Goal: Information Seeking & Learning: Learn about a topic

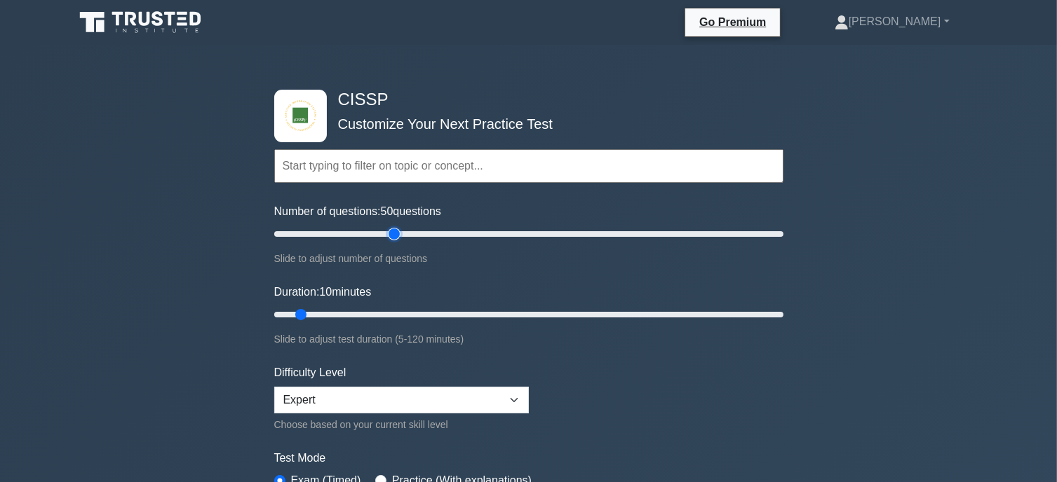
drag, startPoint x: 294, startPoint y: 226, endPoint x: 396, endPoint y: 225, distance: 102.4
type input "50"
click at [396, 226] on input "Number of questions: 50 questions" at bounding box center [528, 234] width 509 height 17
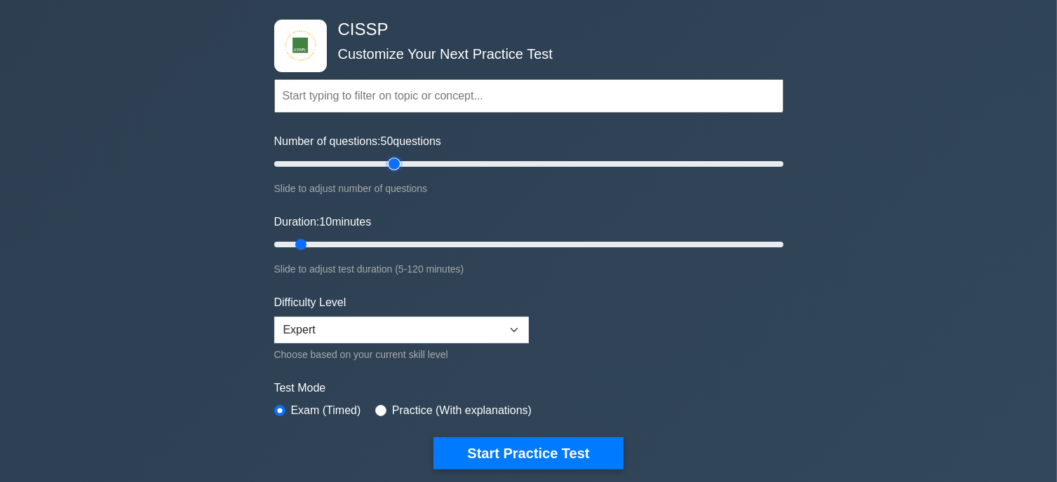
scroll to position [73, 0]
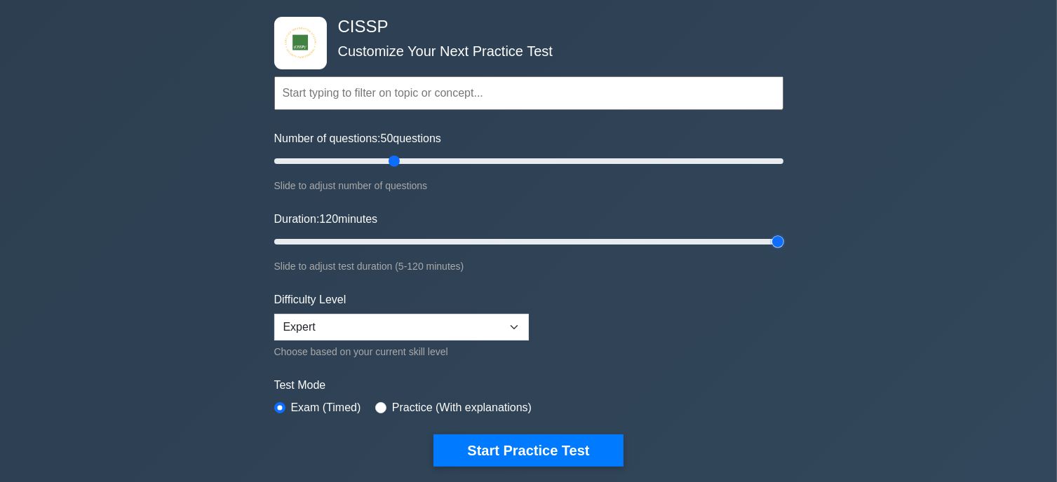
drag, startPoint x: 300, startPoint y: 244, endPoint x: 801, endPoint y: 218, distance: 502.0
type input "120"
click at [783, 233] on input "Duration: 120 minutes" at bounding box center [528, 241] width 509 height 17
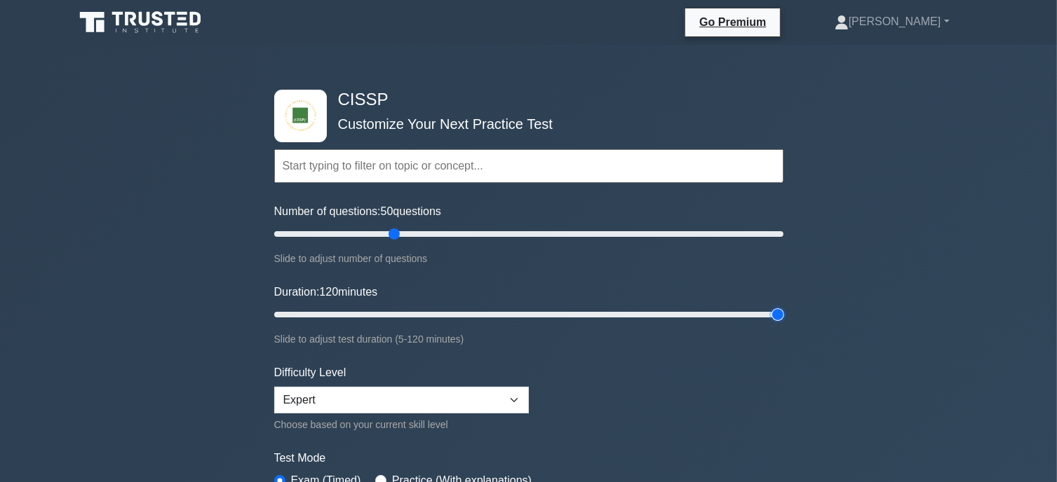
scroll to position [1, 0]
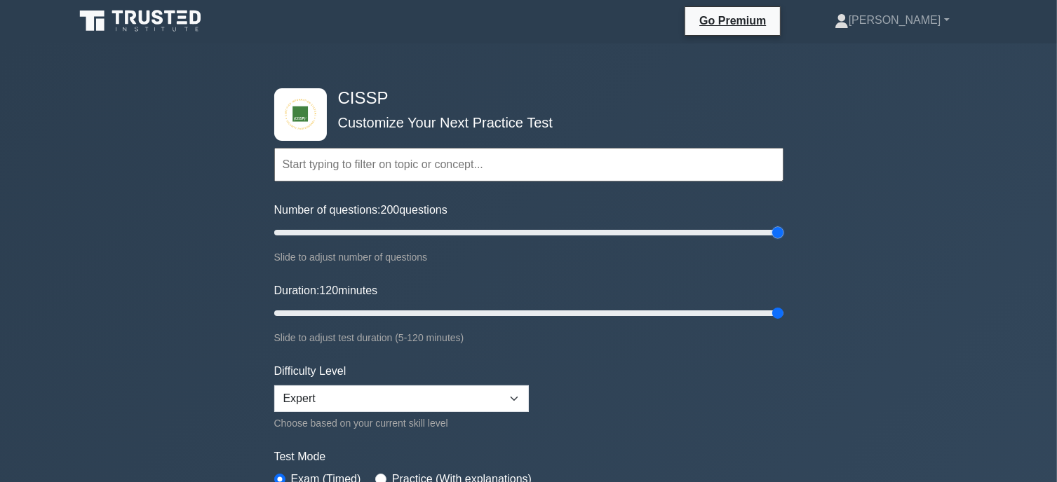
drag, startPoint x: 395, startPoint y: 236, endPoint x: 801, endPoint y: 234, distance: 406.0
type input "200"
click at [783, 234] on input "Number of questions: 200 questions" at bounding box center [528, 232] width 509 height 17
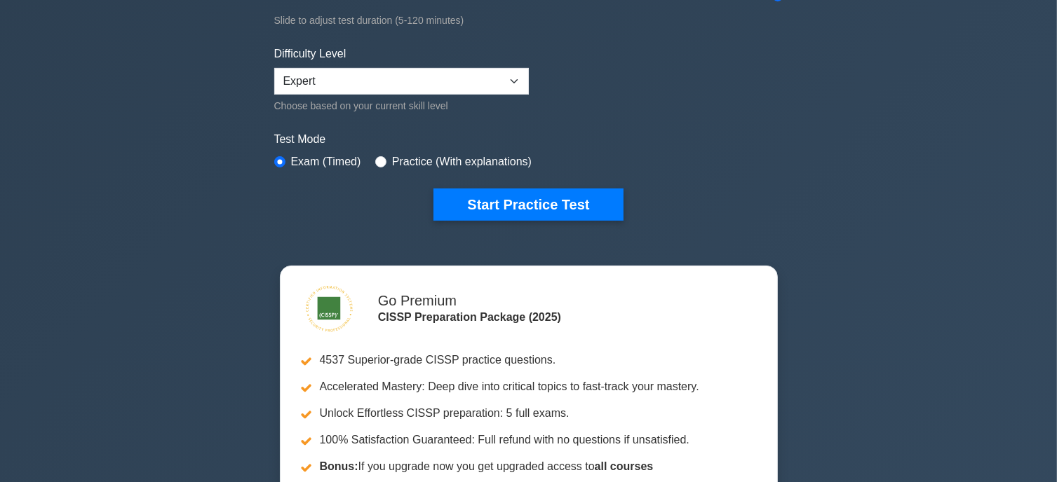
scroll to position [320, 0]
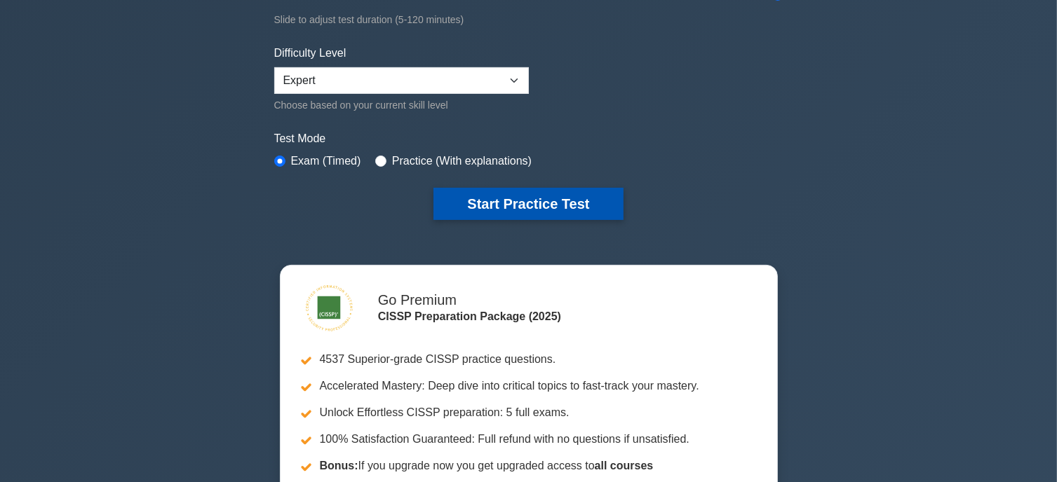
click at [543, 196] on button "Start Practice Test" at bounding box center [527, 204] width 189 height 32
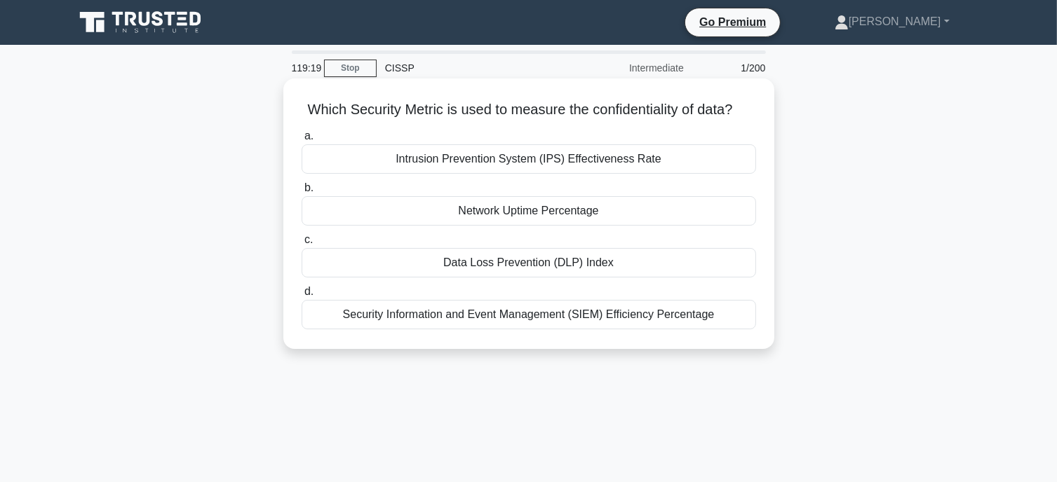
click at [557, 174] on div "Intrusion Prevention System (IPS) Effectiveness Rate" at bounding box center [528, 158] width 454 height 29
click at [301, 141] on input "a. Intrusion Prevention System (IPS) Effectiveness Rate" at bounding box center [301, 136] width 0 height 9
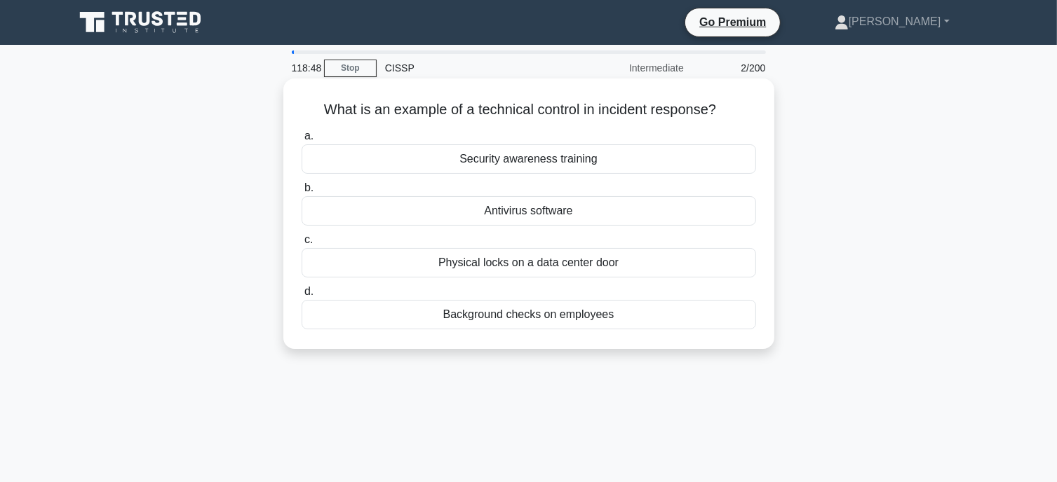
click at [622, 213] on div "Antivirus software" at bounding box center [528, 210] width 454 height 29
click at [301, 193] on input "b. Antivirus software" at bounding box center [301, 188] width 0 height 9
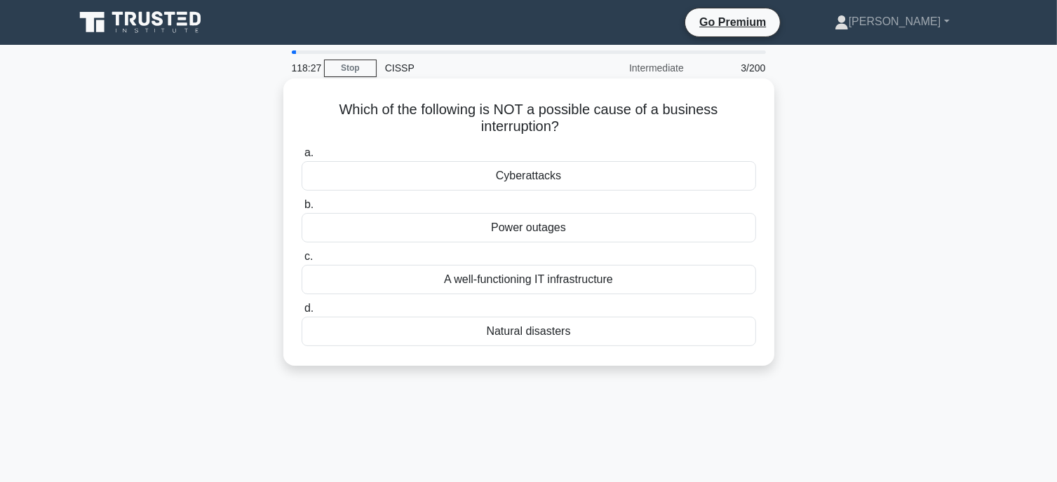
click at [625, 281] on div "A well-functioning IT infrastructure" at bounding box center [528, 279] width 454 height 29
click at [301, 262] on input "c. A well-functioning IT infrastructure" at bounding box center [301, 256] width 0 height 9
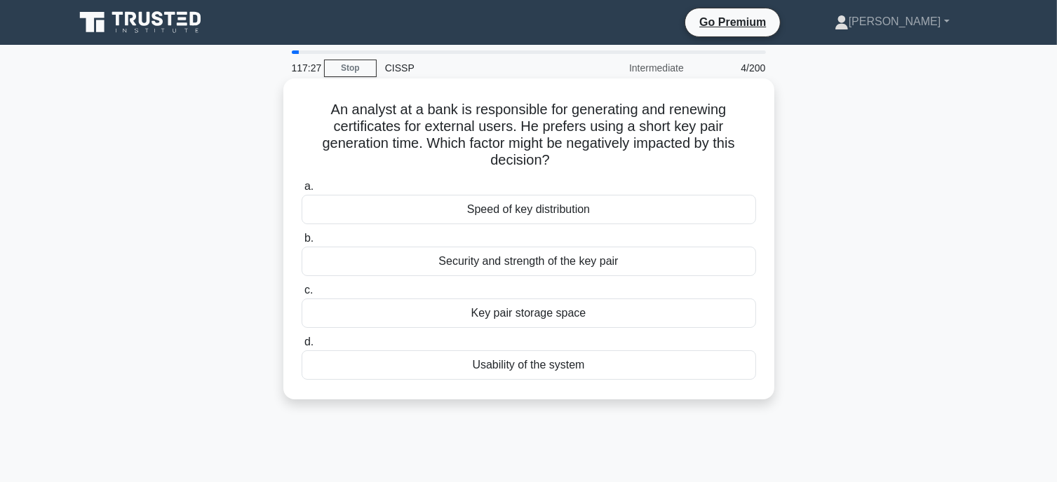
drag, startPoint x: 594, startPoint y: 299, endPoint x: 660, endPoint y: 297, distance: 66.7
click at [660, 297] on label "c. Key pair storage space" at bounding box center [528, 305] width 454 height 46
click at [570, 259] on div "Security and strength of the key pair" at bounding box center [528, 261] width 454 height 29
click at [301, 243] on input "b. Security and strength of the key pair" at bounding box center [301, 238] width 0 height 9
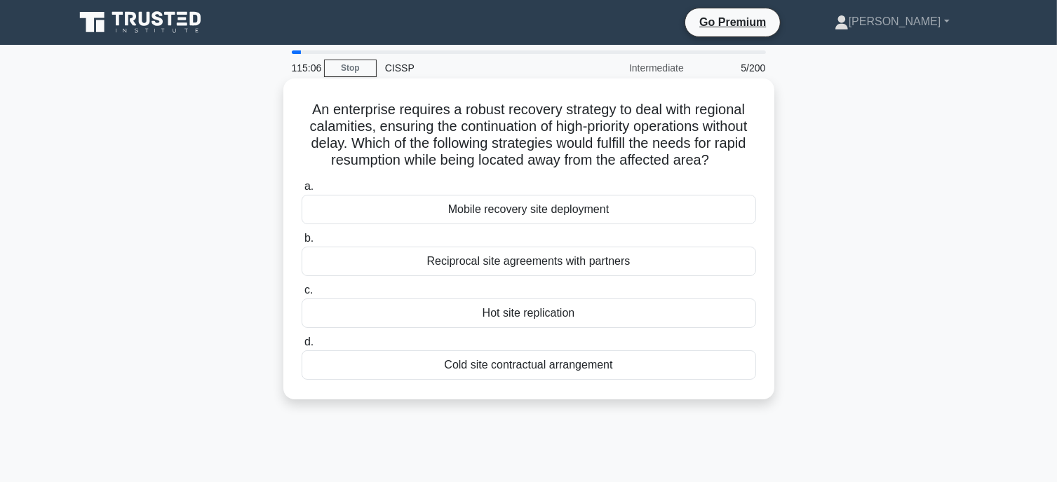
click at [565, 276] on div "Reciprocal site agreements with partners" at bounding box center [528, 261] width 454 height 29
click at [301, 243] on input "b. Reciprocal site agreements with partners" at bounding box center [301, 238] width 0 height 9
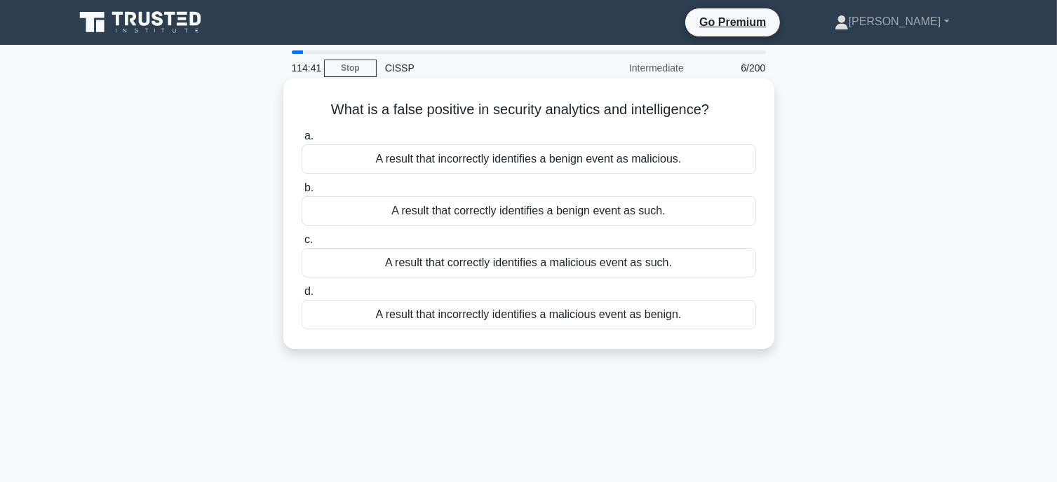
click at [587, 156] on div "A result that incorrectly identifies a benign event as malicious." at bounding box center [528, 158] width 454 height 29
click at [301, 141] on input "a. A result that incorrectly identifies a benign event as malicious." at bounding box center [301, 136] width 0 height 9
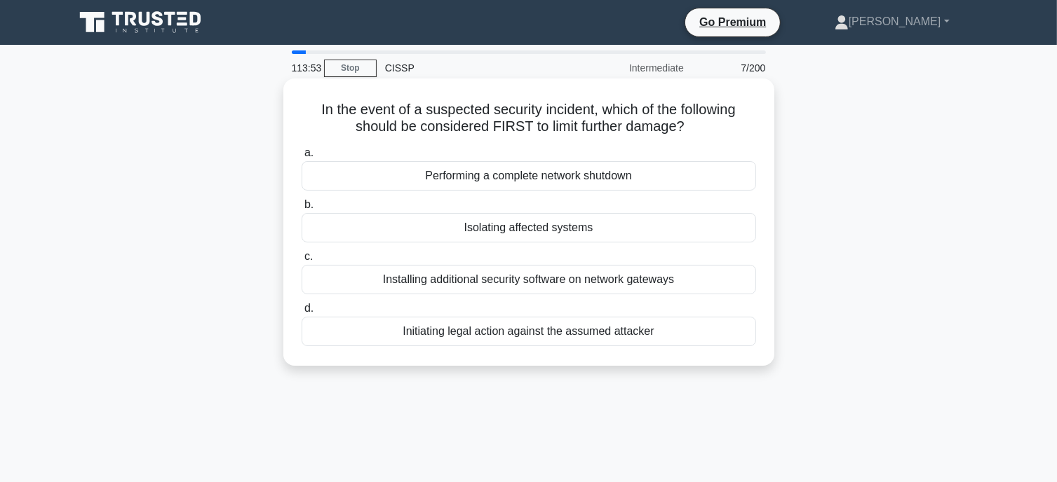
click at [631, 235] on div "Isolating affected systems" at bounding box center [528, 227] width 454 height 29
click at [301, 210] on input "b. Isolating affected systems" at bounding box center [301, 205] width 0 height 9
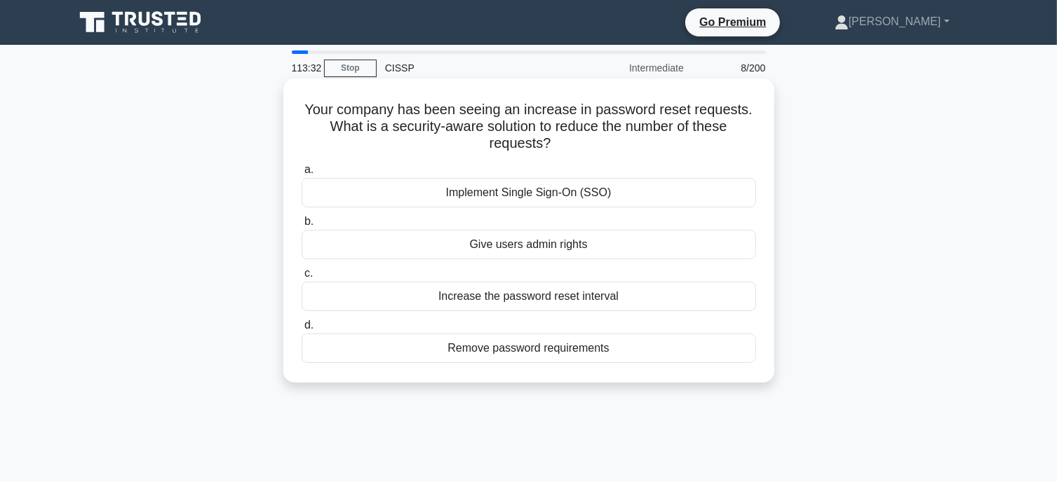
click at [602, 197] on div "Implement Single Sign-On (SSO)" at bounding box center [528, 192] width 454 height 29
click at [301, 175] on input "a. Implement Single Sign-On (SSO)" at bounding box center [301, 169] width 0 height 9
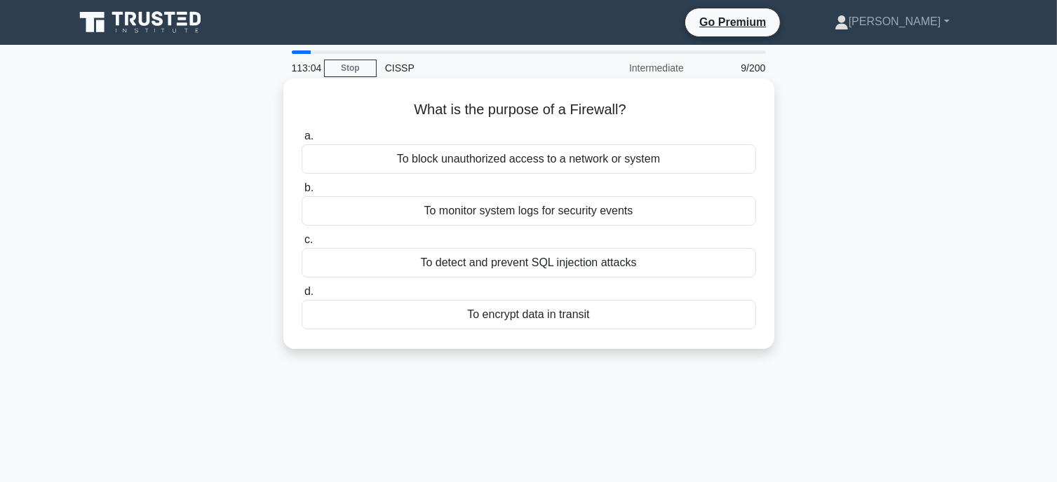
click at [541, 164] on div "To block unauthorized access to a network or system" at bounding box center [528, 158] width 454 height 29
click at [301, 141] on input "a. To block unauthorized access to a network or system" at bounding box center [301, 136] width 0 height 9
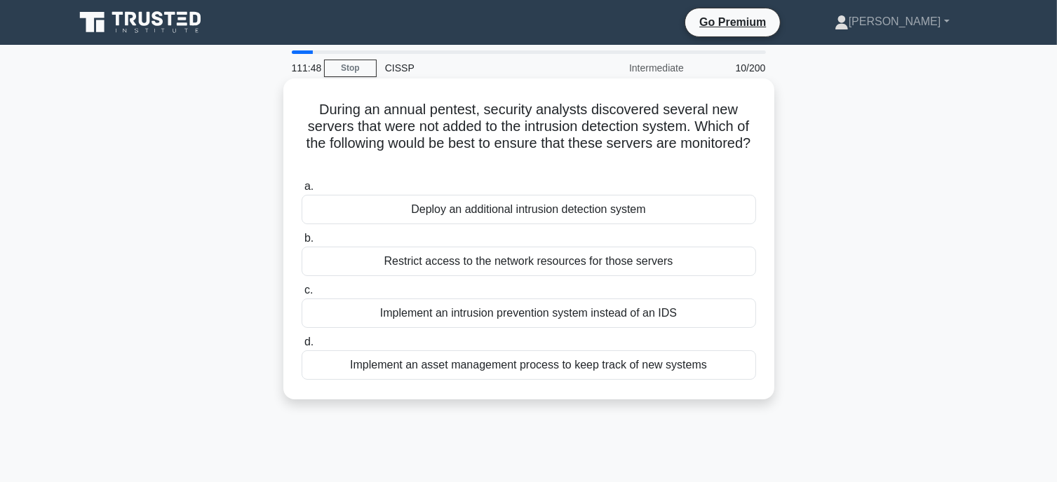
click at [601, 210] on div "Deploy an additional intrusion detection system" at bounding box center [528, 209] width 454 height 29
click at [301, 191] on input "a. Deploy an additional intrusion detection system" at bounding box center [301, 186] width 0 height 9
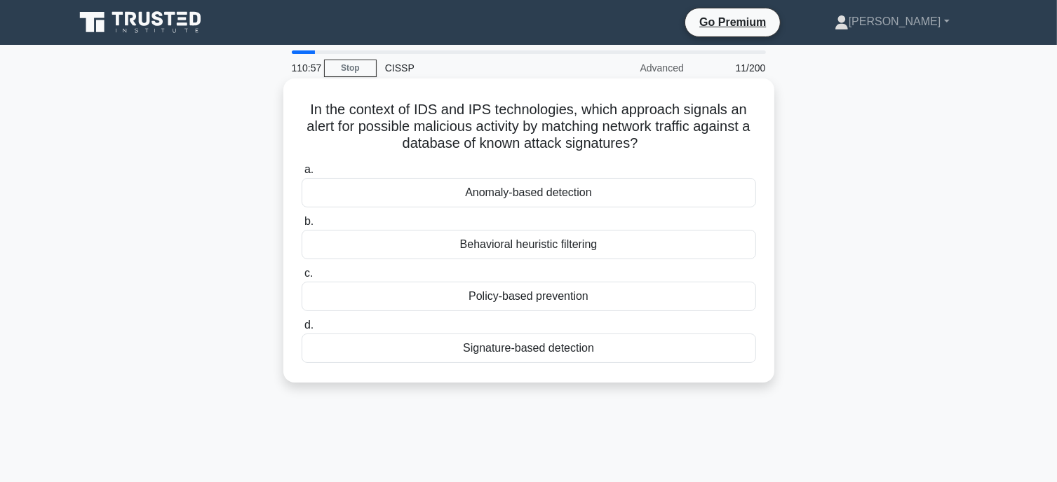
click at [569, 346] on div "Signature-based detection" at bounding box center [528, 348] width 454 height 29
click at [301, 330] on input "d. Signature-based detection" at bounding box center [301, 325] width 0 height 9
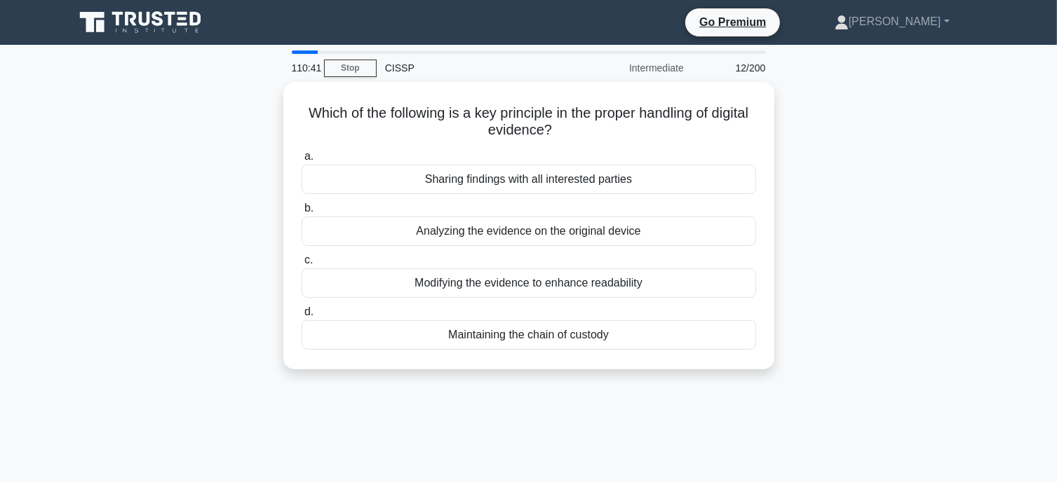
click at [802, 285] on div "Which of the following is a key principle in the proper handling of digital evi…" at bounding box center [529, 234] width 926 height 304
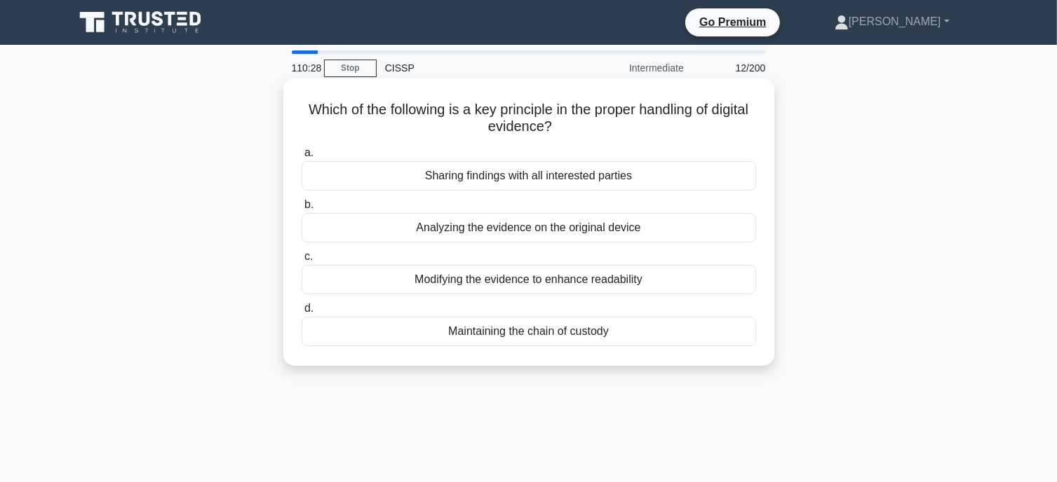
click at [553, 337] on div "Maintaining the chain of custody" at bounding box center [528, 331] width 454 height 29
click at [301, 313] on input "d. Maintaining the chain of custody" at bounding box center [301, 308] width 0 height 9
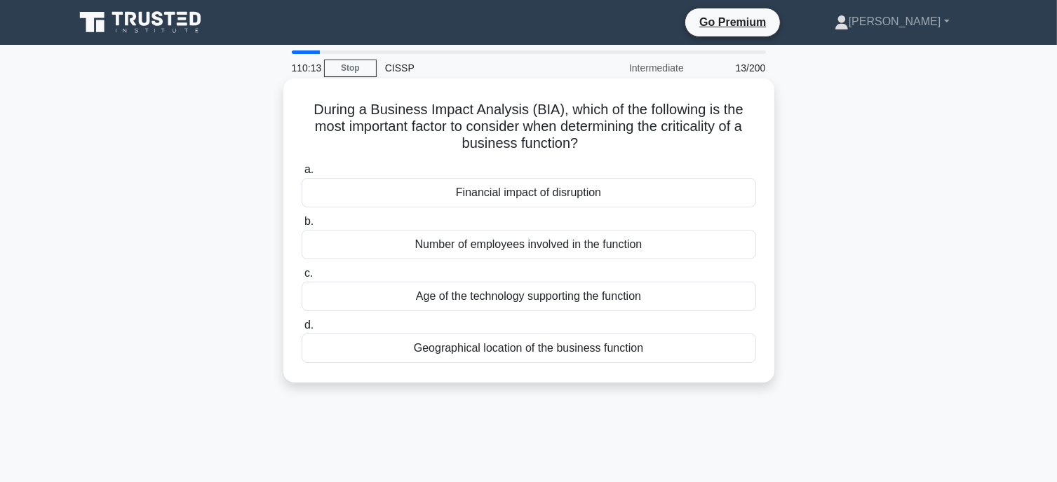
click at [626, 196] on div "Financial impact of disruption" at bounding box center [528, 192] width 454 height 29
click at [301, 175] on input "a. Financial impact of disruption" at bounding box center [301, 169] width 0 height 9
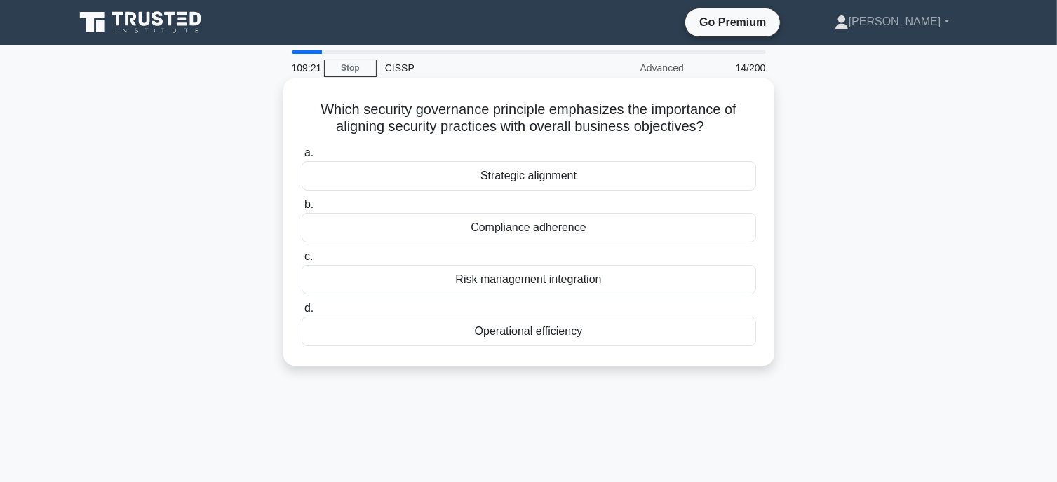
click at [541, 284] on div "Risk management integration" at bounding box center [528, 279] width 454 height 29
click at [301, 262] on input "c. Risk management integration" at bounding box center [301, 256] width 0 height 9
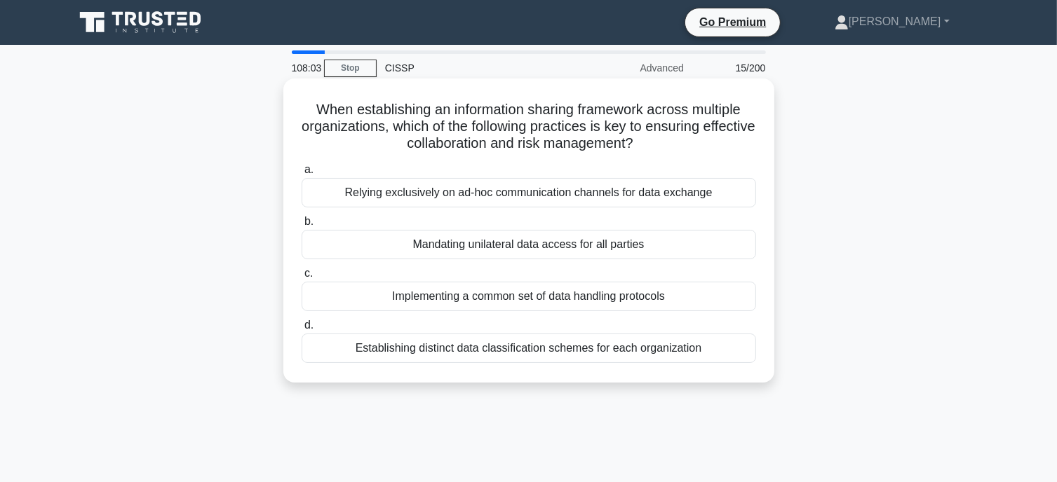
click at [584, 291] on div "Implementing a common set of data handling protocols" at bounding box center [528, 296] width 454 height 29
click at [301, 278] on input "c. Implementing a common set of data handling protocols" at bounding box center [301, 273] width 0 height 9
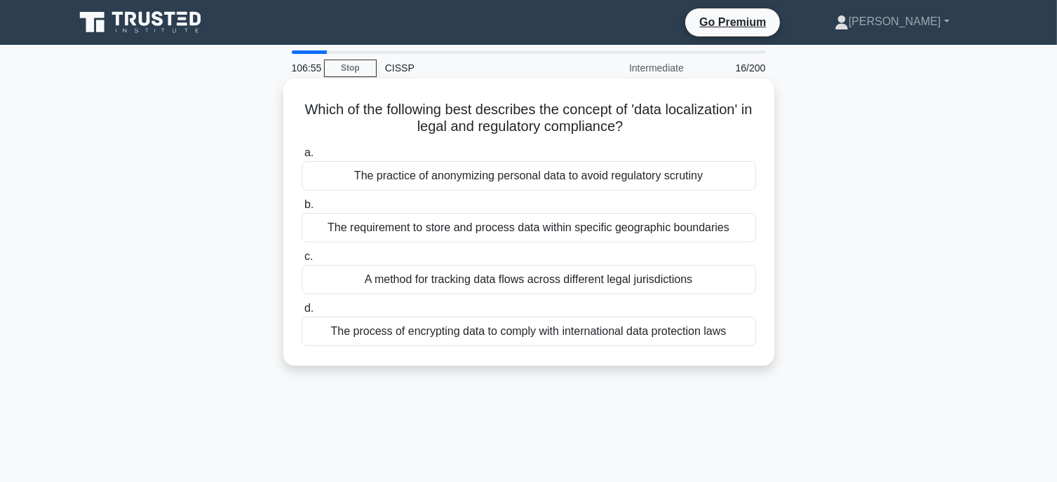
click at [686, 222] on div "The requirement to store and process data within specific geographic boundaries" at bounding box center [528, 227] width 454 height 29
click at [301, 210] on input "b. The requirement to store and process data within specific geographic boundar…" at bounding box center [301, 205] width 0 height 9
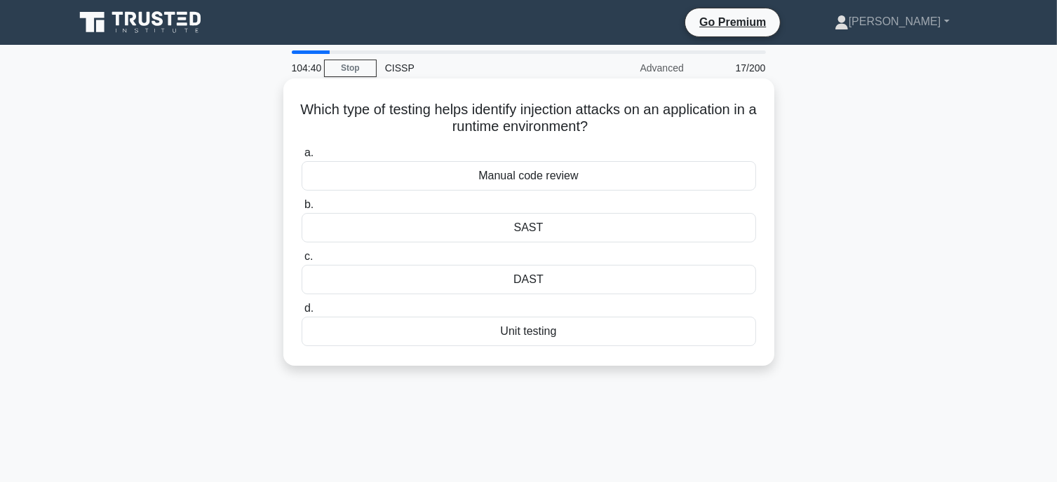
click at [590, 283] on div "DAST" at bounding box center [528, 279] width 454 height 29
click at [301, 262] on input "c. DAST" at bounding box center [301, 256] width 0 height 9
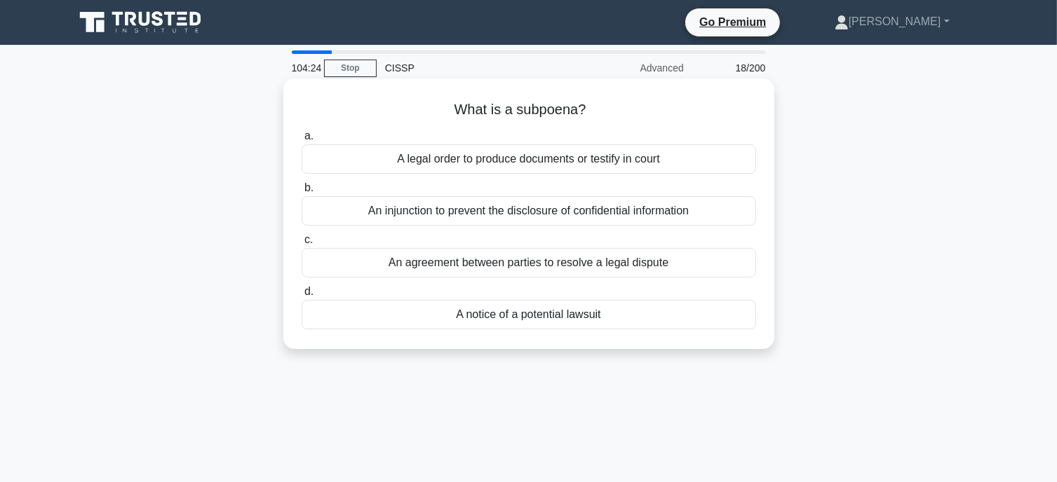
click at [645, 159] on div "A legal order to produce documents or testify in court" at bounding box center [528, 158] width 454 height 29
click at [301, 141] on input "a. A legal order to produce documents or testify in court" at bounding box center [301, 136] width 0 height 9
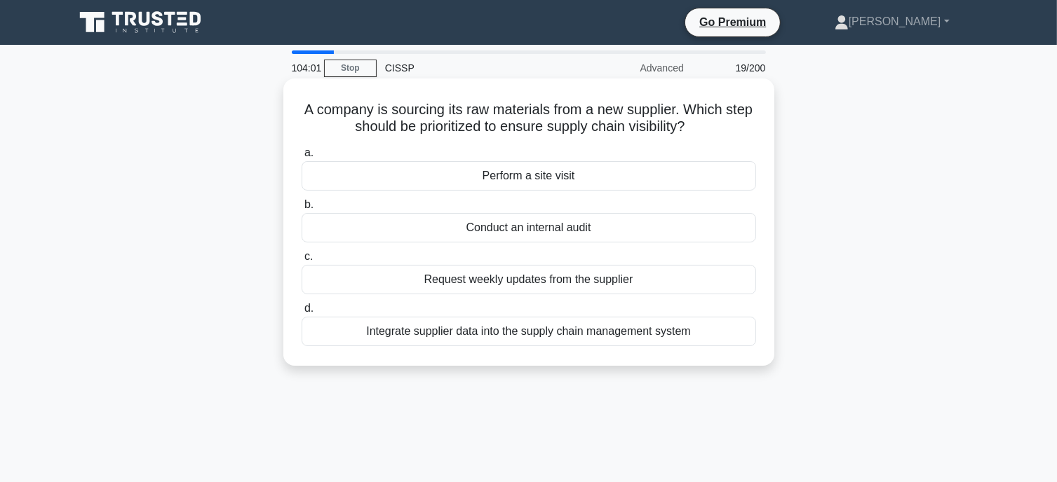
click at [637, 327] on div "Integrate supplier data into the supply chain management system" at bounding box center [528, 331] width 454 height 29
click at [301, 313] on input "d. Integrate supplier data into the supply chain management system" at bounding box center [301, 308] width 0 height 9
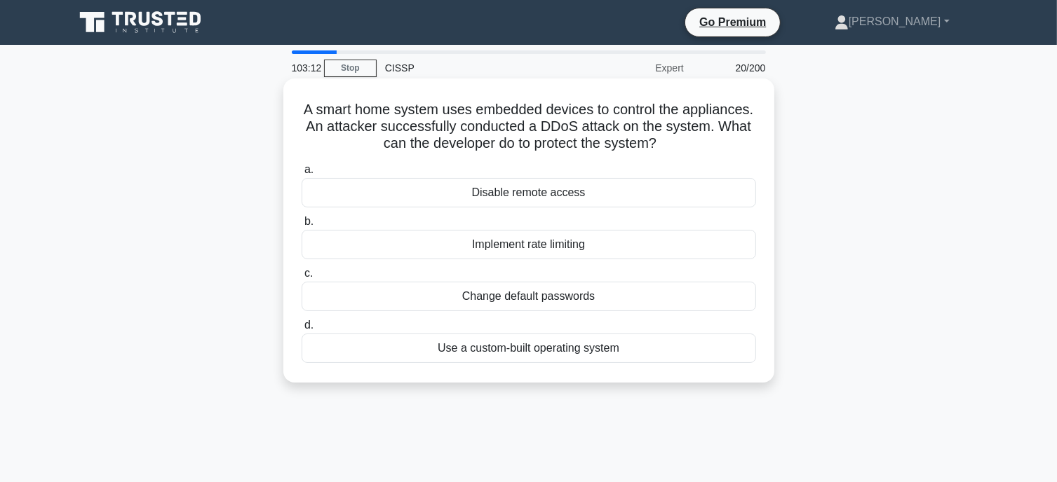
scroll to position [27, 0]
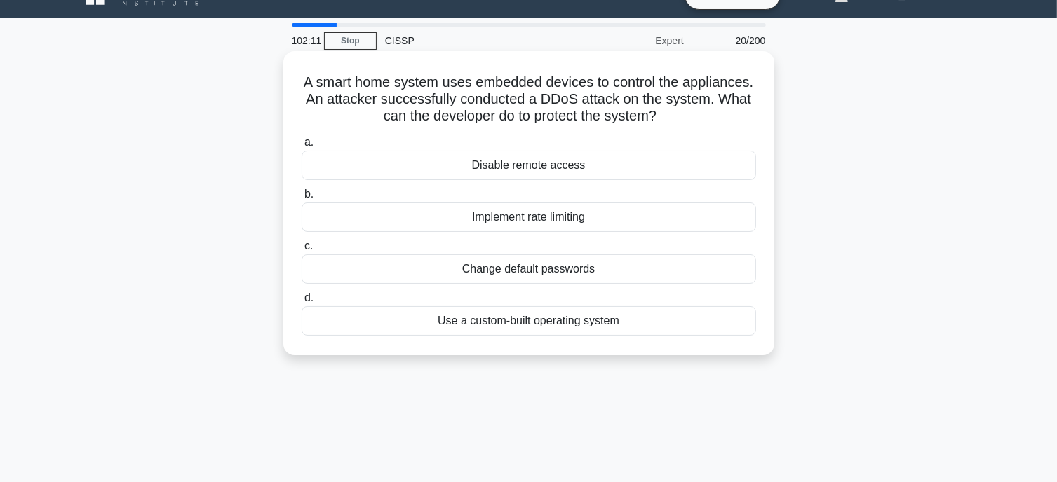
click at [544, 219] on div "Implement rate limiting" at bounding box center [528, 217] width 454 height 29
click at [301, 199] on input "b. Implement rate limiting" at bounding box center [301, 194] width 0 height 9
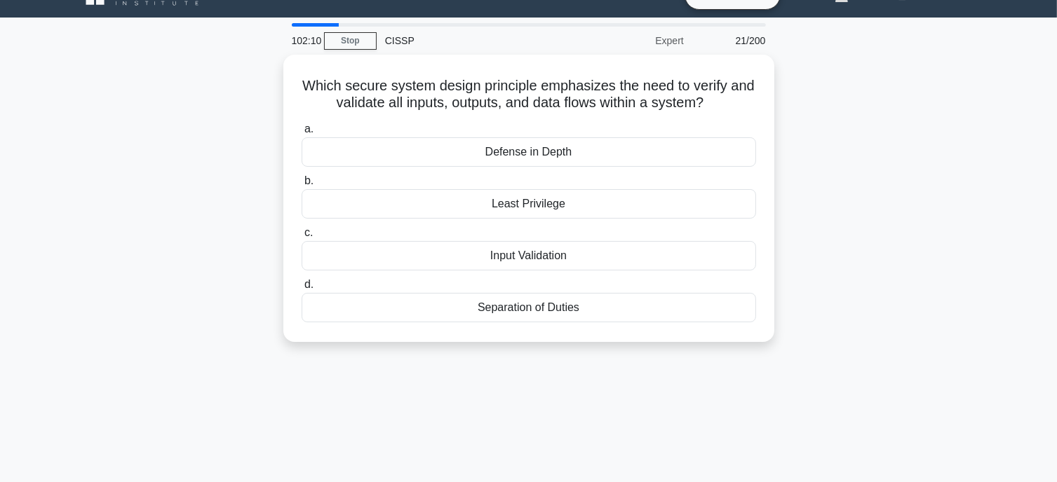
scroll to position [0, 0]
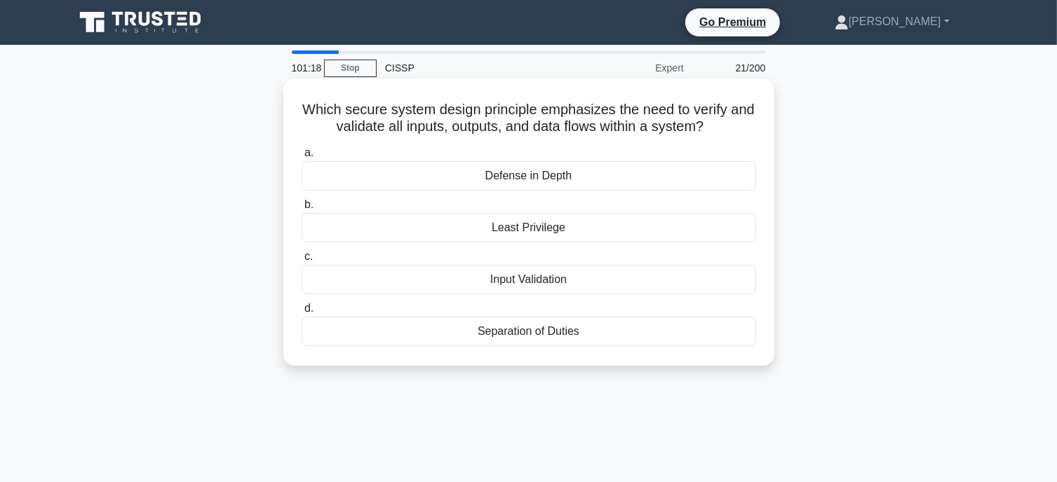
click at [524, 281] on div "Input Validation" at bounding box center [528, 279] width 454 height 29
click at [301, 262] on input "c. Input Validation" at bounding box center [301, 256] width 0 height 9
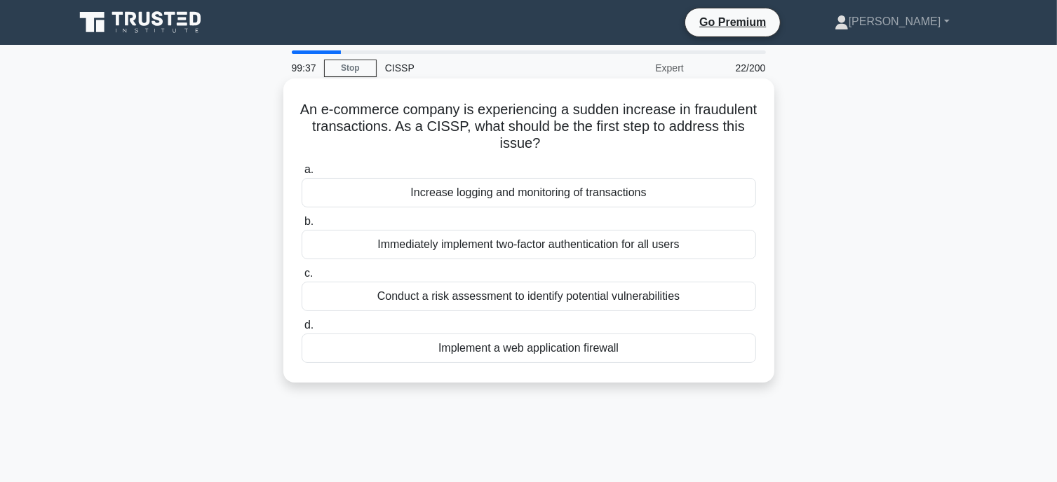
click at [504, 302] on div "Conduct a risk assessment to identify potential vulnerabilities" at bounding box center [528, 296] width 454 height 29
click at [301, 278] on input "c. Conduct a risk assessment to identify potential vulnerabilities" at bounding box center [301, 273] width 0 height 9
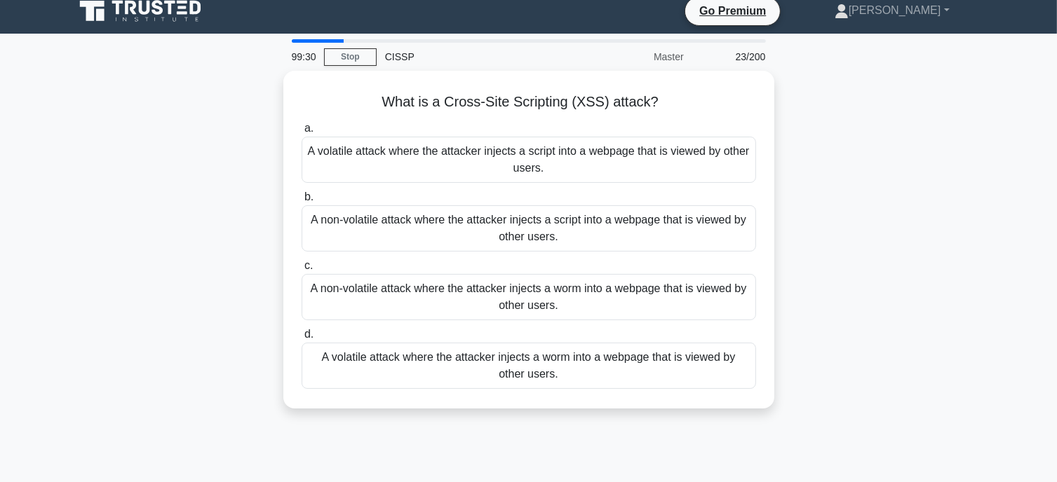
scroll to position [11, 0]
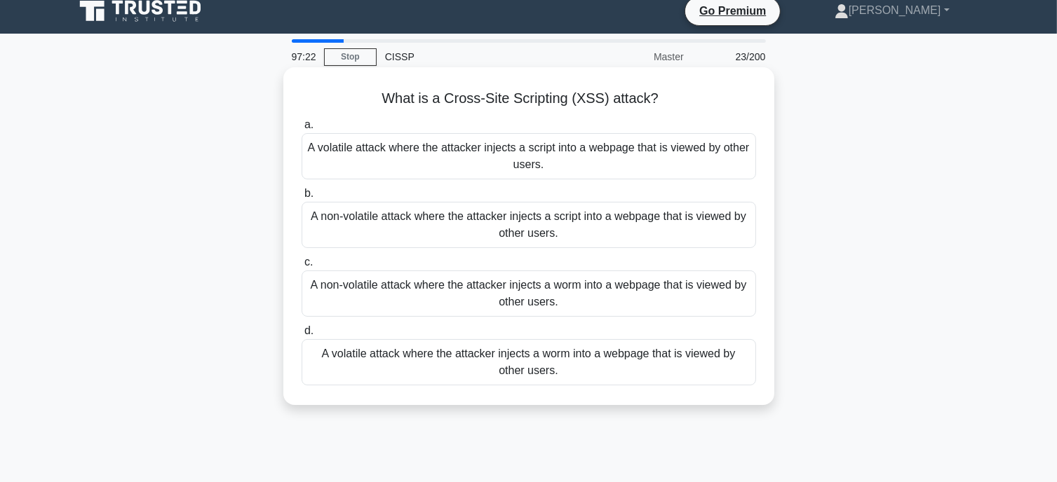
click at [592, 229] on div "A non-volatile attack where the attacker injects a script into a webpage that i…" at bounding box center [528, 225] width 454 height 46
click at [301, 198] on input "b. A non-volatile attack where the attacker injects a script into a webpage tha…" at bounding box center [301, 193] width 0 height 9
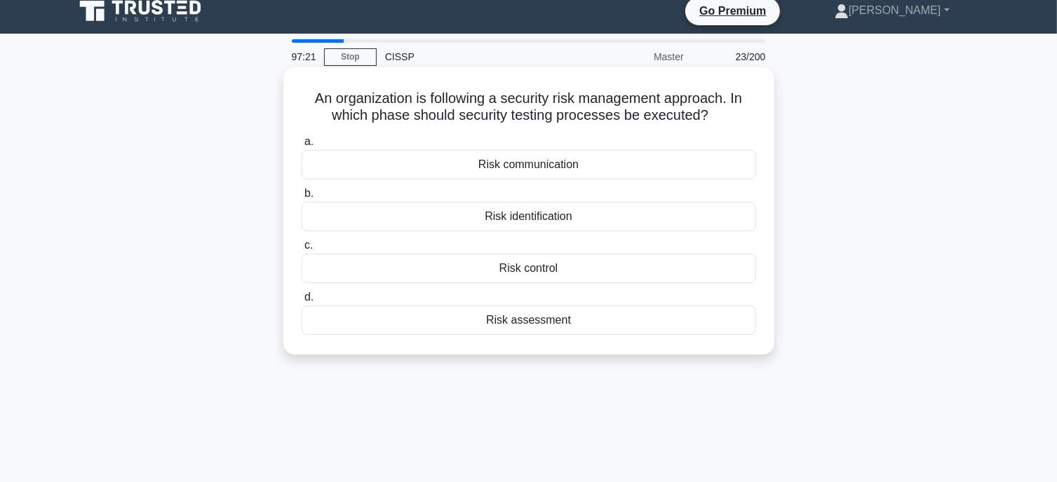
scroll to position [0, 0]
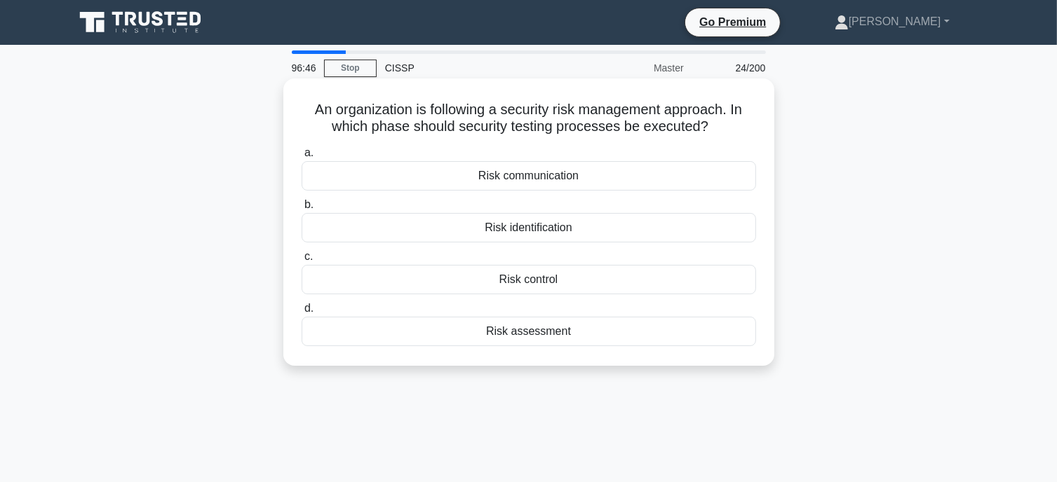
click at [564, 332] on div "Risk assessment" at bounding box center [528, 331] width 454 height 29
click at [301, 313] on input "d. Risk assessment" at bounding box center [301, 308] width 0 height 9
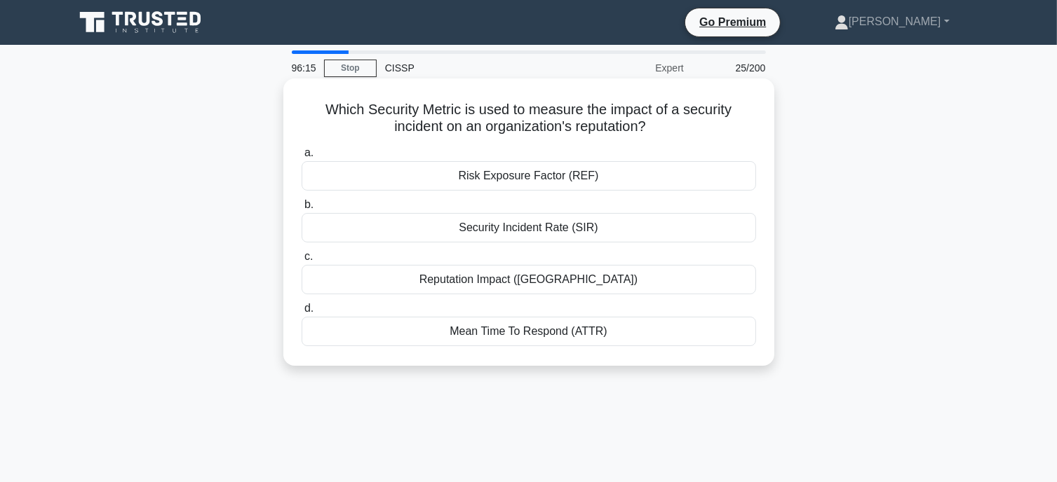
click at [543, 283] on div "Reputation Impact (RI)" at bounding box center [528, 279] width 454 height 29
click at [301, 262] on input "c. Reputation Impact (RI)" at bounding box center [301, 256] width 0 height 9
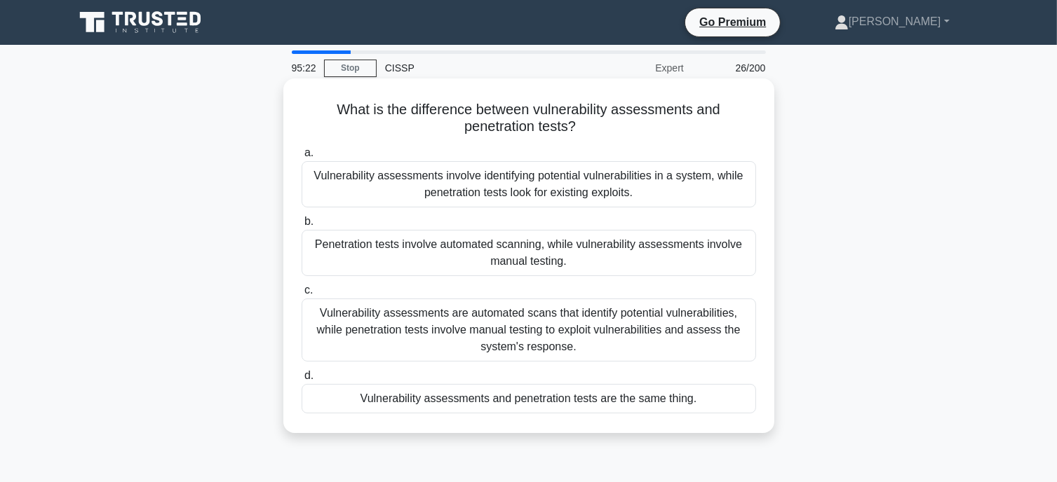
click at [651, 334] on div "Vulnerability assessments are automated scans that identify potential vulnerabi…" at bounding box center [528, 330] width 454 height 63
click at [301, 295] on input "c. Vulnerability assessments are automated scans that identify potential vulner…" at bounding box center [301, 290] width 0 height 9
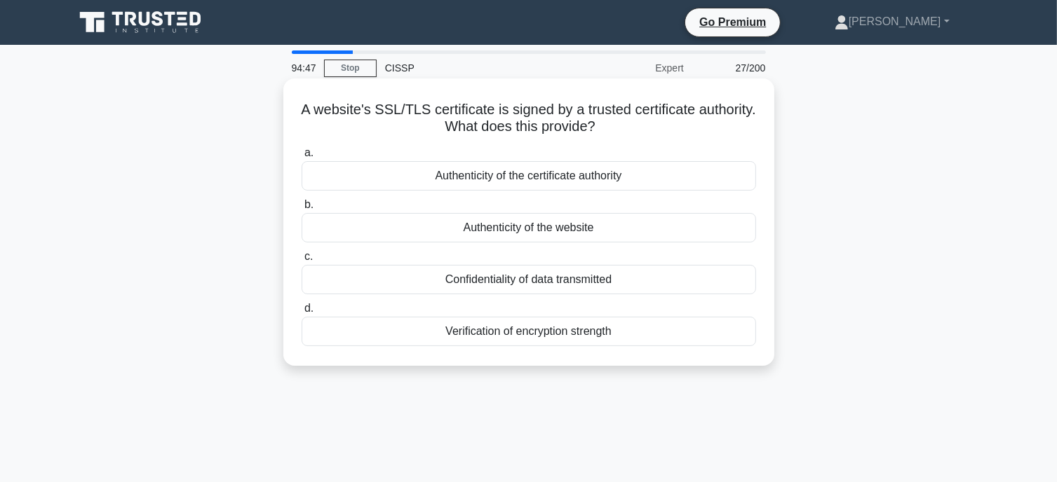
click at [676, 179] on div "Authenticity of the certificate authority" at bounding box center [528, 175] width 454 height 29
click at [301, 158] on input "a. Authenticity of the certificate authority" at bounding box center [301, 153] width 0 height 9
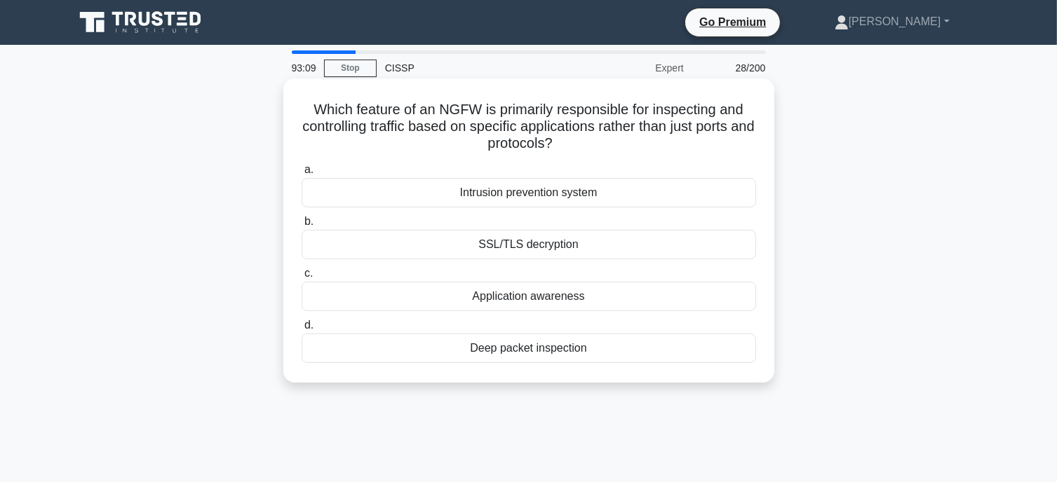
click at [665, 302] on div "Application awareness" at bounding box center [528, 296] width 454 height 29
click at [301, 278] on input "c. Application awareness" at bounding box center [301, 273] width 0 height 9
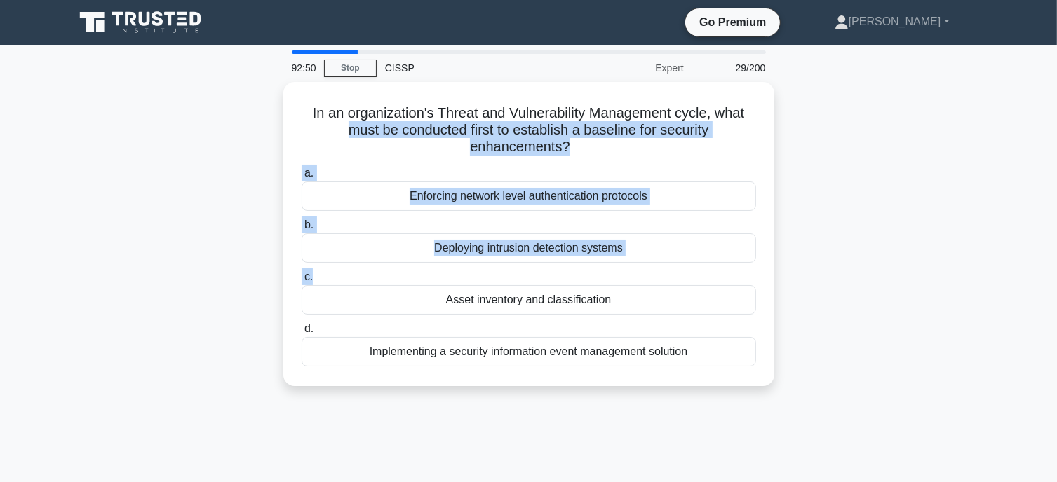
drag, startPoint x: 903, startPoint y: 276, endPoint x: 987, endPoint y: 78, distance: 215.5
click at [987, 78] on div "92:50 Stop CISSP Expert 29/200 In an organization's Threat and Vulnerability Ma…" at bounding box center [529, 400] width 926 height 701
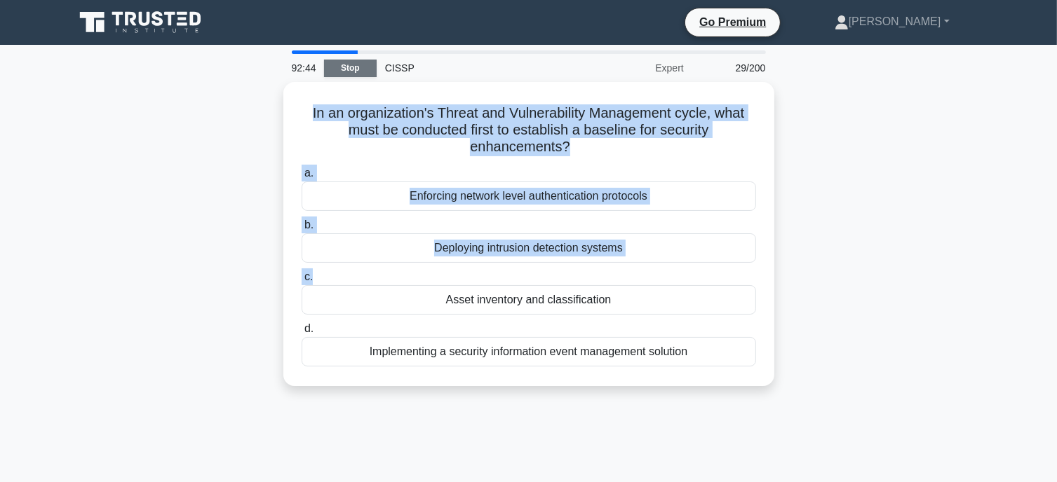
click at [346, 66] on link "Stop" at bounding box center [350, 69] width 53 height 18
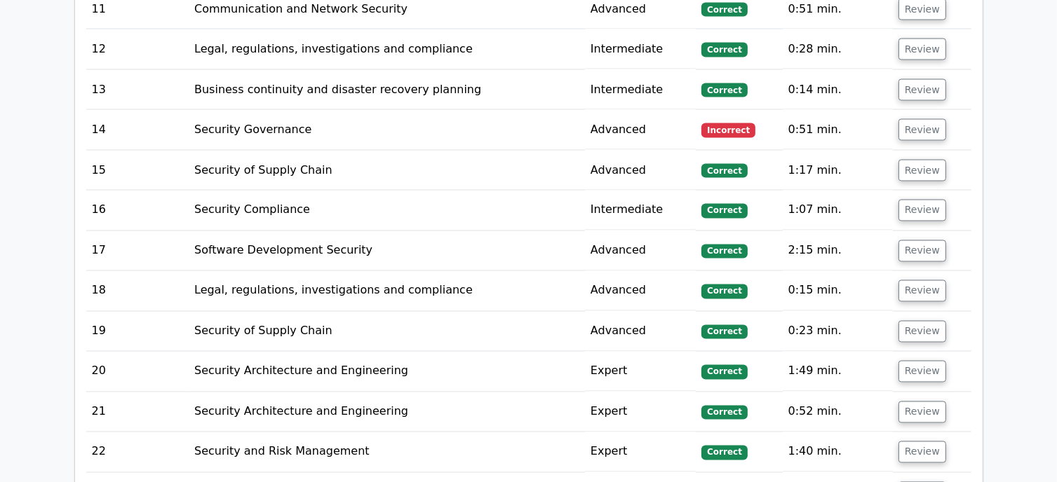
scroll to position [2461, 0]
